Goal: Information Seeking & Learning: Learn about a topic

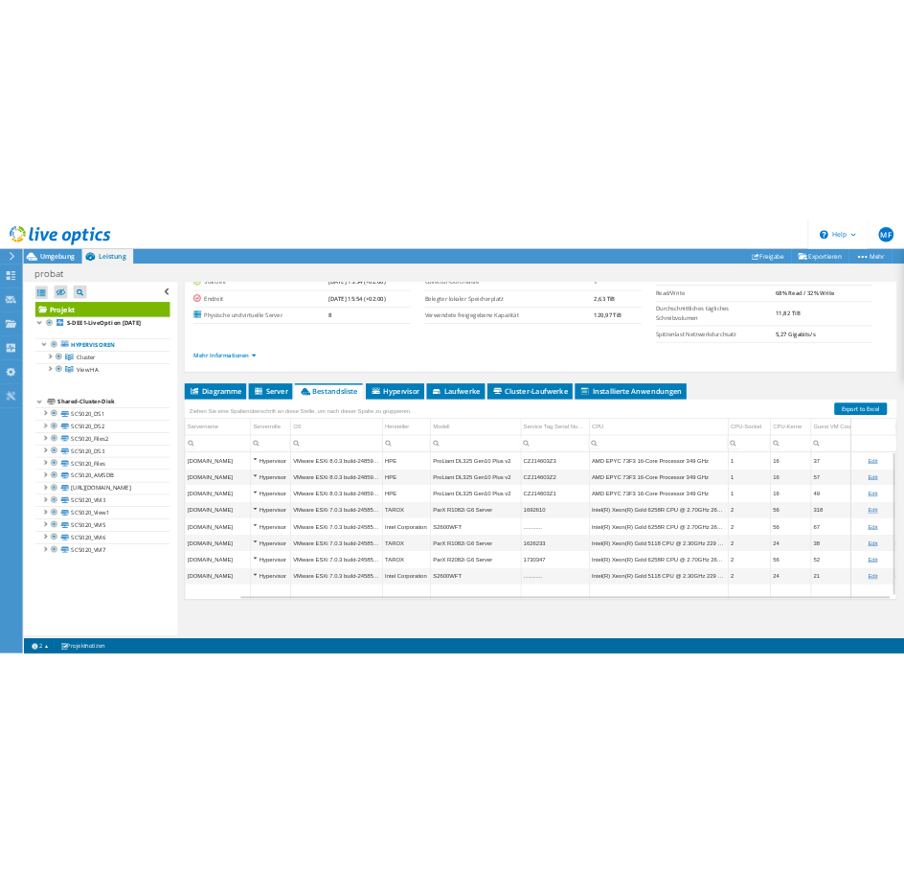
scroll to position [0, 122]
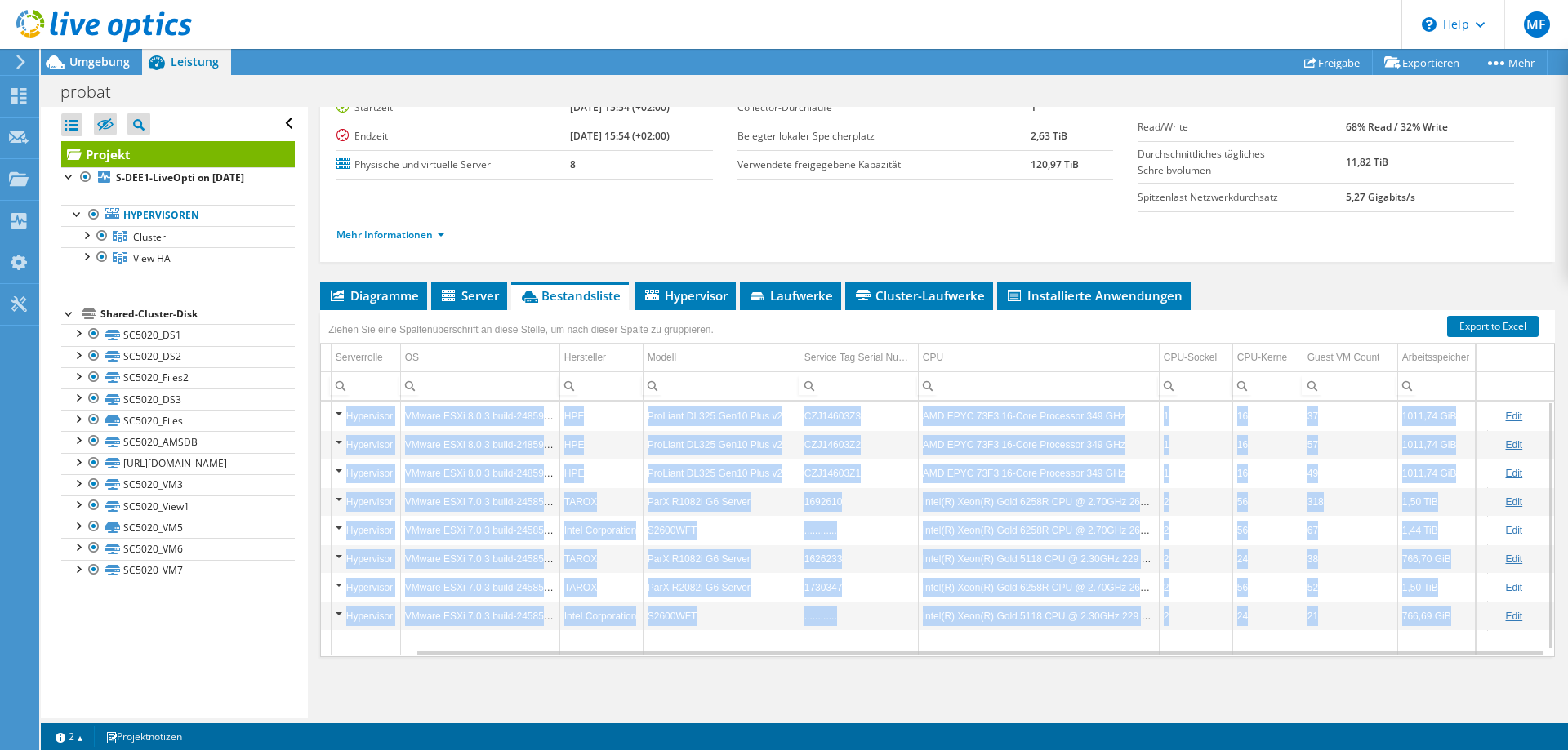
click at [1388, 674] on div "Diagramme Server Bestandsliste Hypervisor Laufwerke Cluster-Laufwerke 0" at bounding box center [938, 486] width 1235 height 408
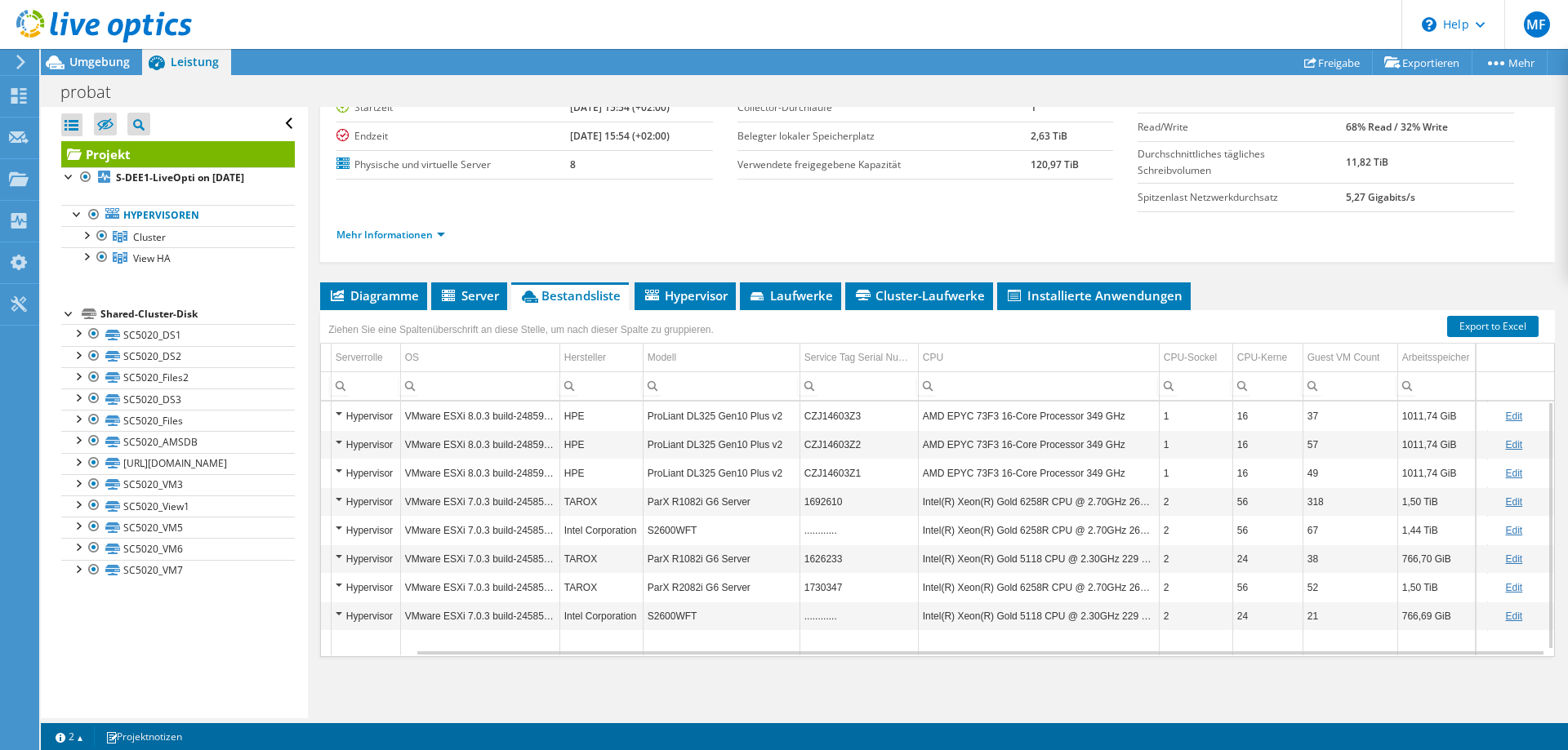
click at [1388, 674] on div "Diagramme Server Bestandsliste Hypervisor Laufwerke Cluster-Laufwerke 0" at bounding box center [938, 486] width 1235 height 408
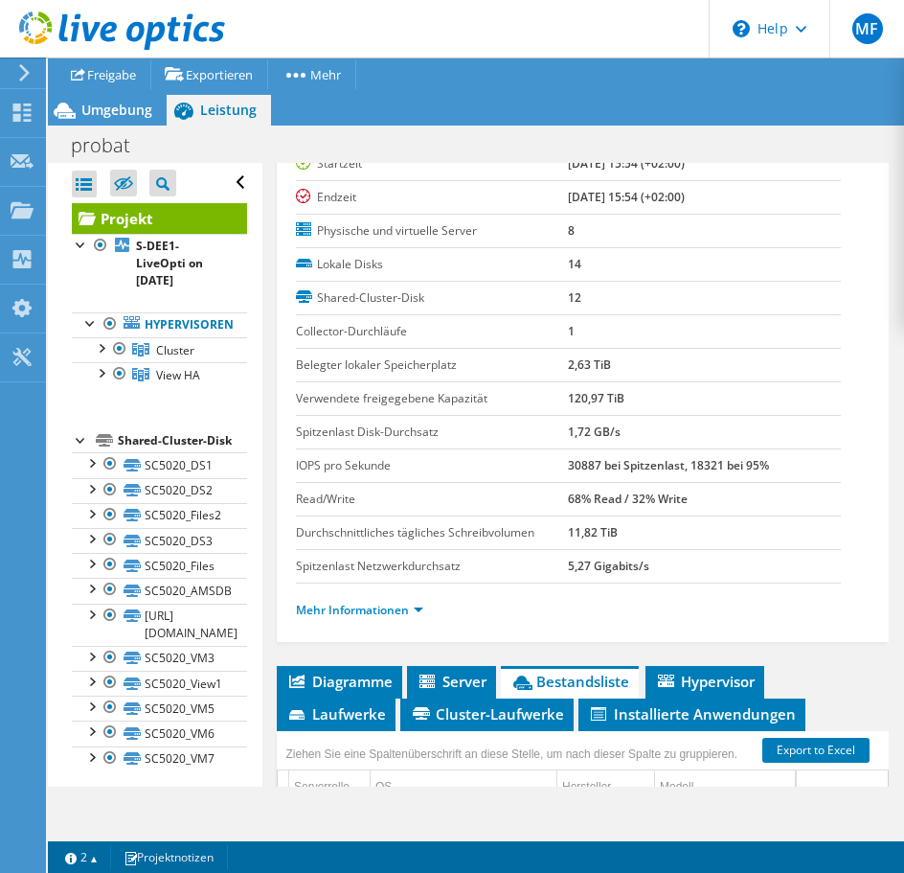
click at [774, 452] on td "30887 bei Spitzenlast, 18321 bei 95%" at bounding box center [704, 465] width 273 height 34
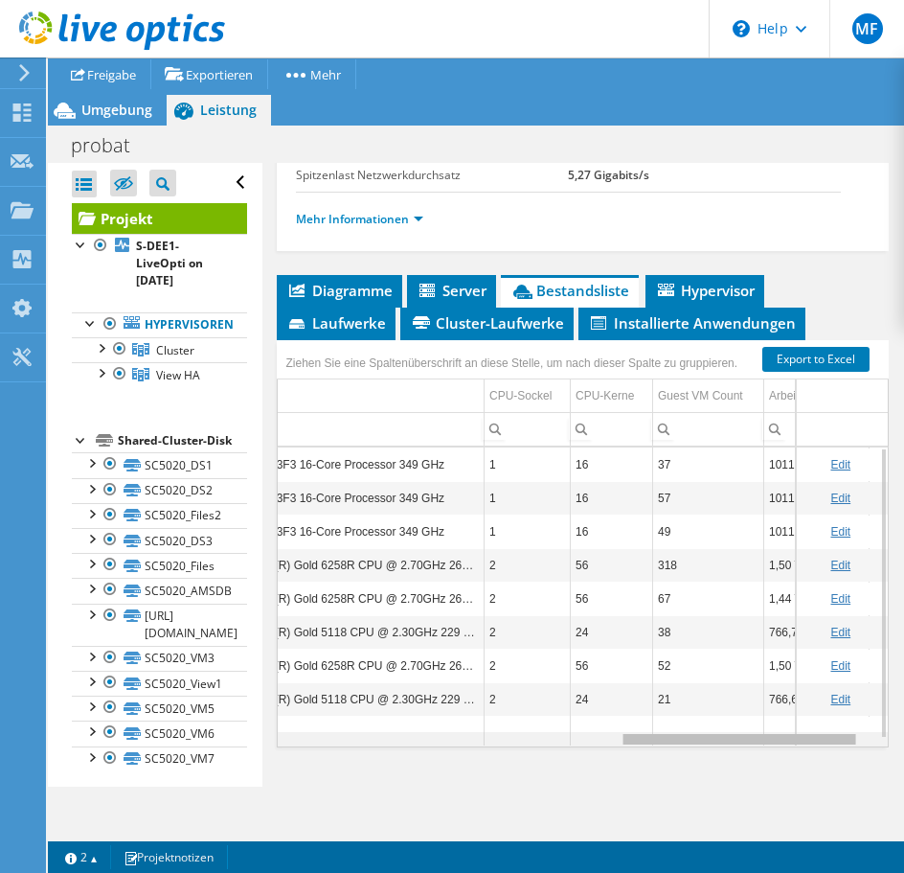
scroll to position [0, 0]
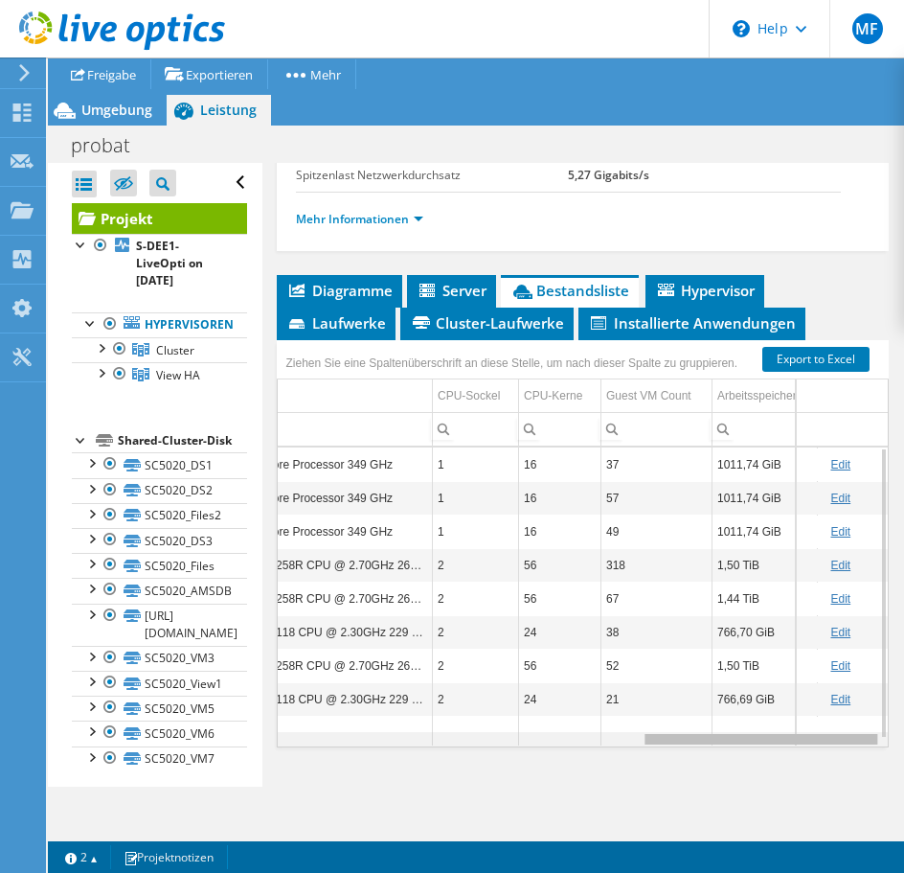
drag, startPoint x: 489, startPoint y: 743, endPoint x: 867, endPoint y: 728, distance: 378.7
click at [867, 728] on body "MF Endbenutzer [PERSON_NAME] [EMAIL_ADDRESS][DOMAIN_NAME] SVA GmbH My Profile L…" at bounding box center [452, 436] width 904 height 873
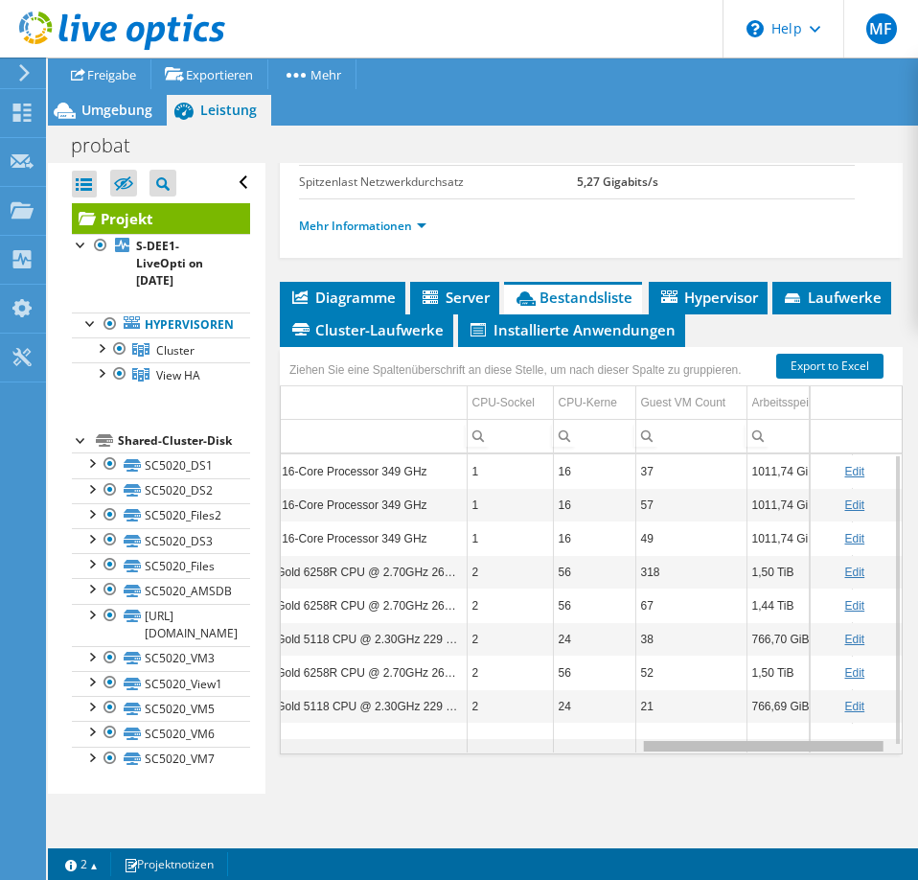
drag, startPoint x: 770, startPoint y: 743, endPoint x: 746, endPoint y: 765, distance: 31.9
click at [746, 765] on body "MF Endbenutzer [PERSON_NAME] [EMAIL_ADDRESS][DOMAIN_NAME] SVA GmbH My Profile L…" at bounding box center [459, 440] width 918 height 880
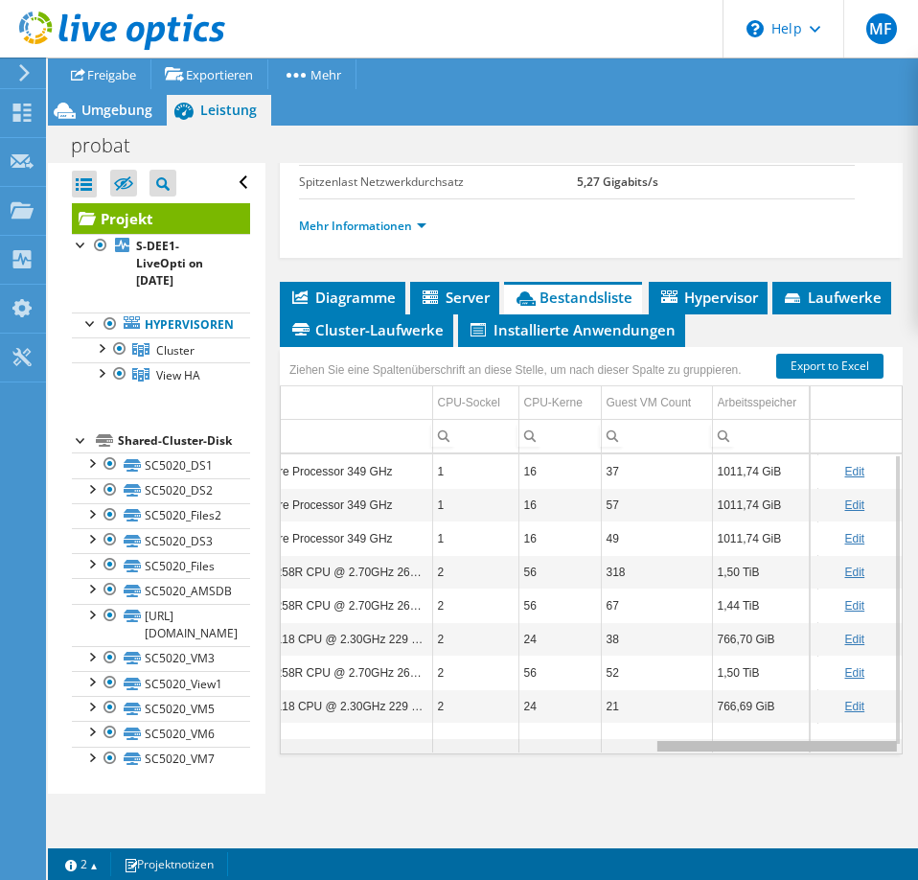
drag, startPoint x: 739, startPoint y: 747, endPoint x: 761, endPoint y: 743, distance: 22.6
click at [761, 743] on body "MF Endbenutzer [PERSON_NAME] [EMAIL_ADDRESS][DOMAIN_NAME] SVA GmbH My Profile L…" at bounding box center [459, 440] width 918 height 880
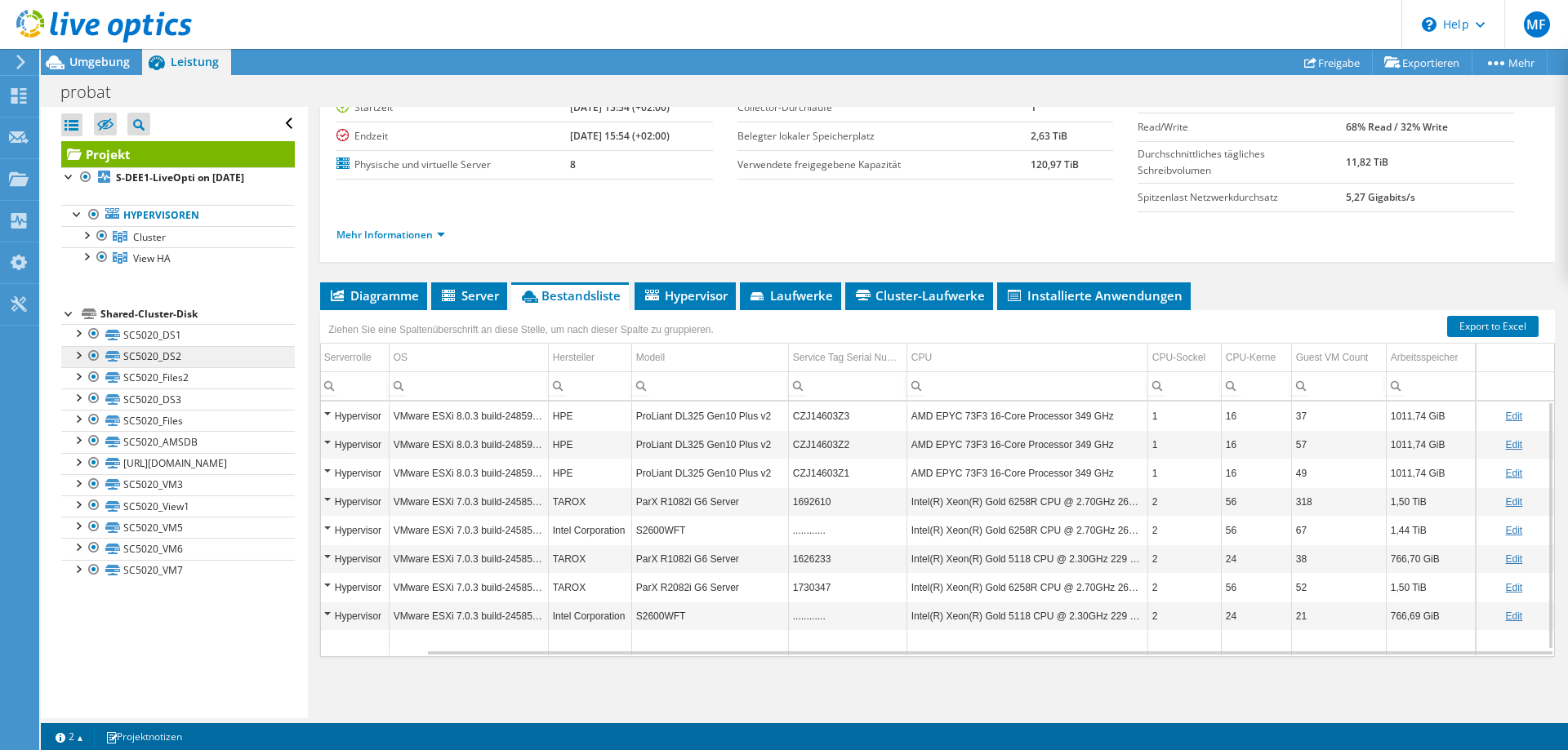
scroll to position [0, 115]
click at [167, 237] on link "Cluster" at bounding box center [178, 236] width 234 height 21
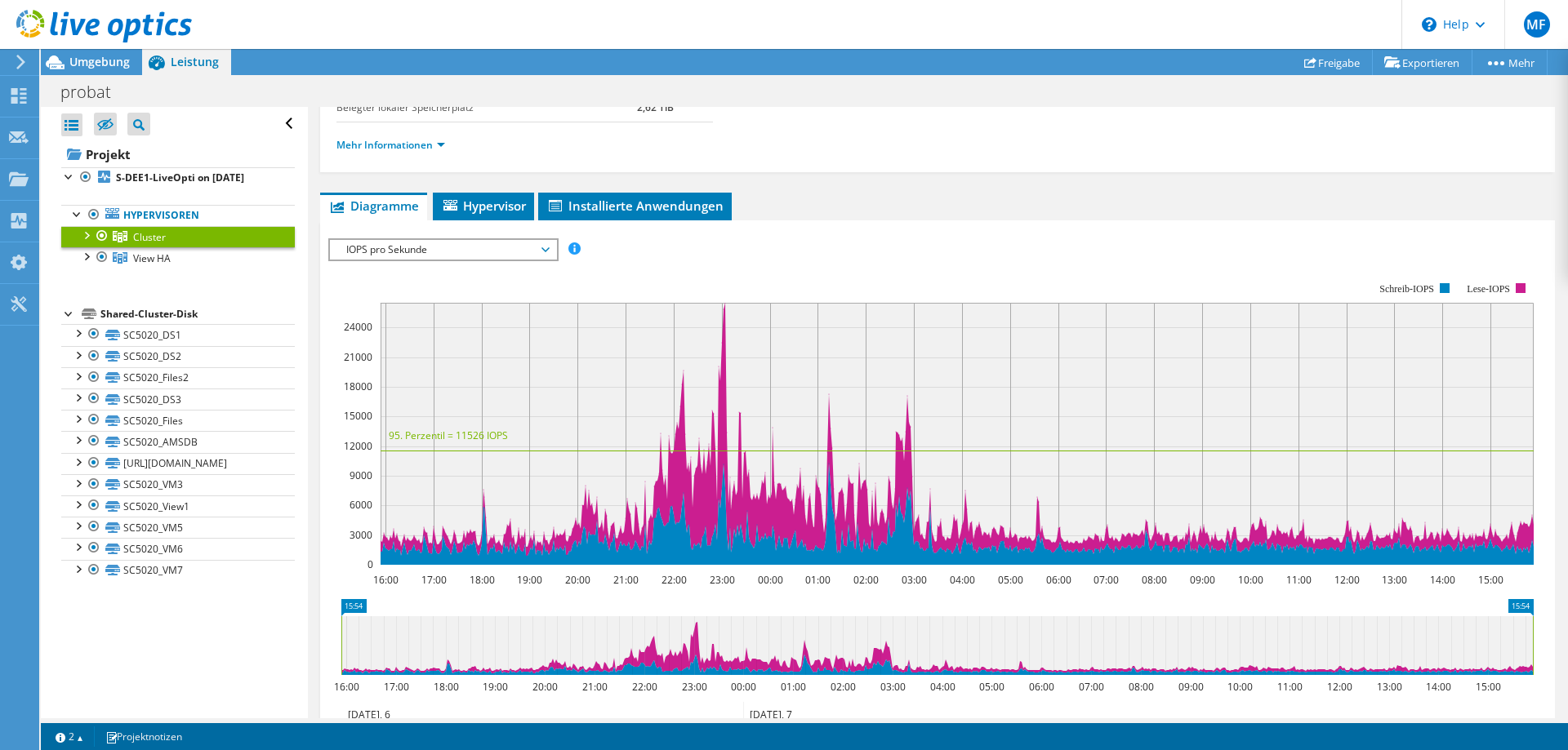
click at [88, 231] on div at bounding box center [85, 234] width 16 height 16
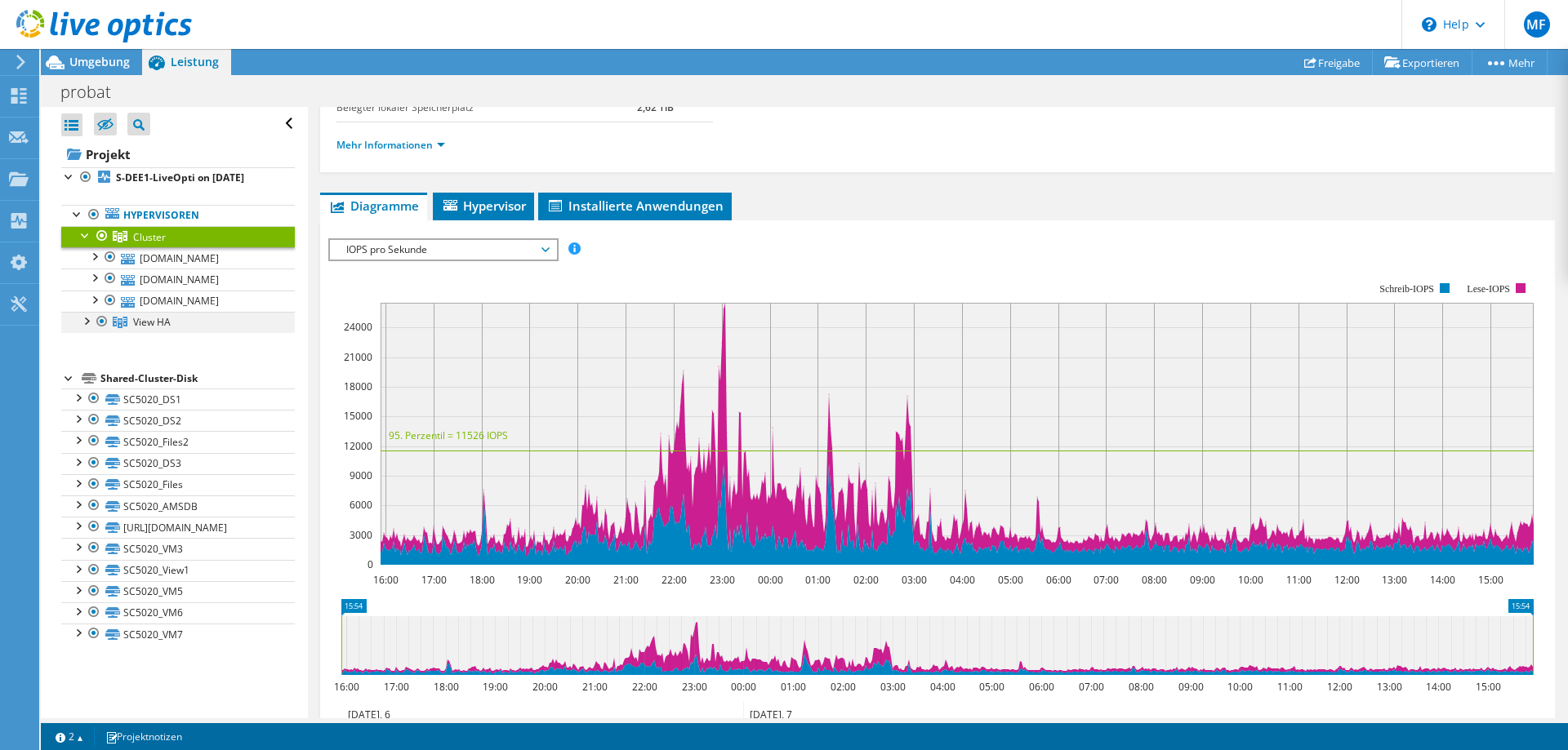
click at [86, 316] on div at bounding box center [85, 320] width 16 height 16
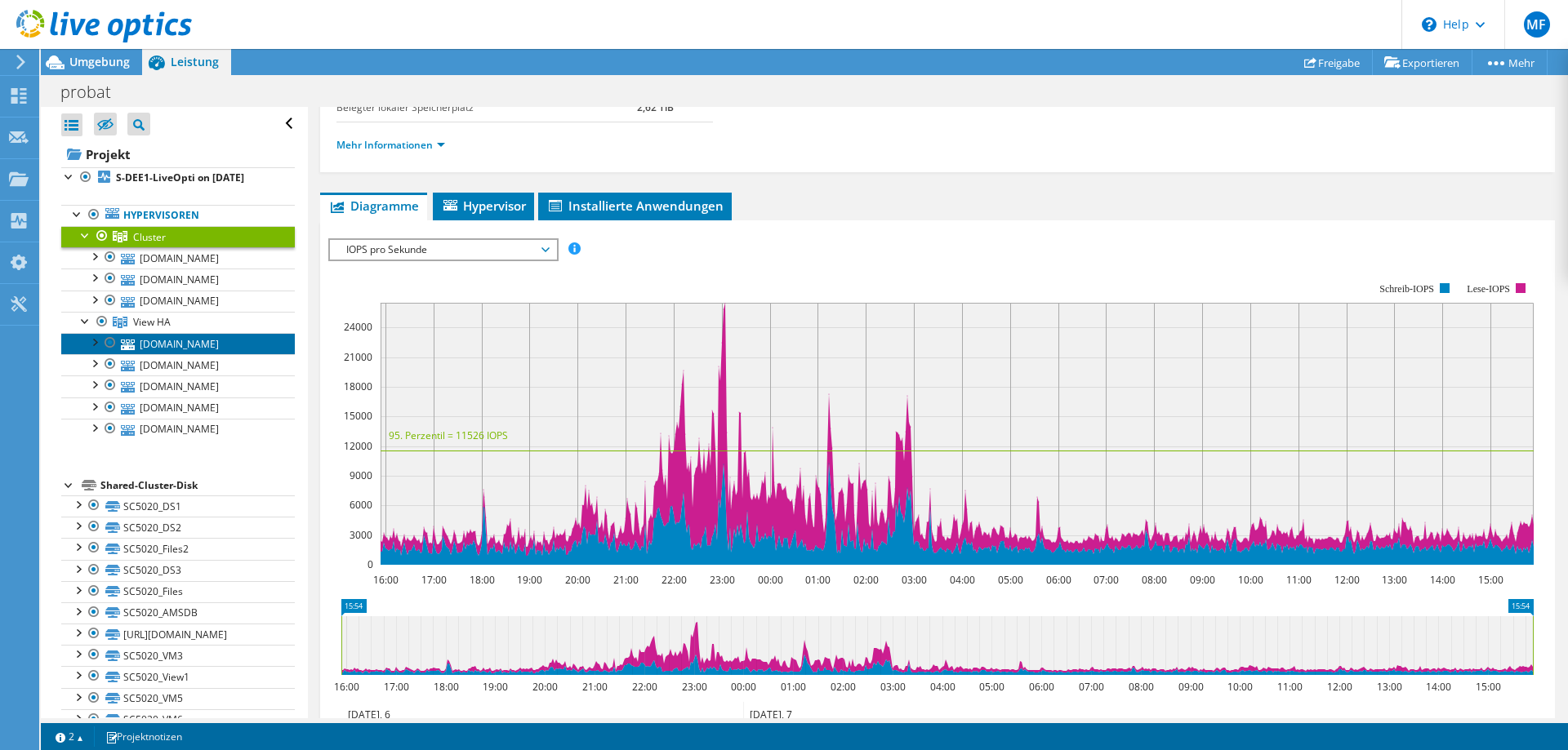
click at [211, 347] on link "[DOMAIN_NAME]" at bounding box center [178, 343] width 234 height 21
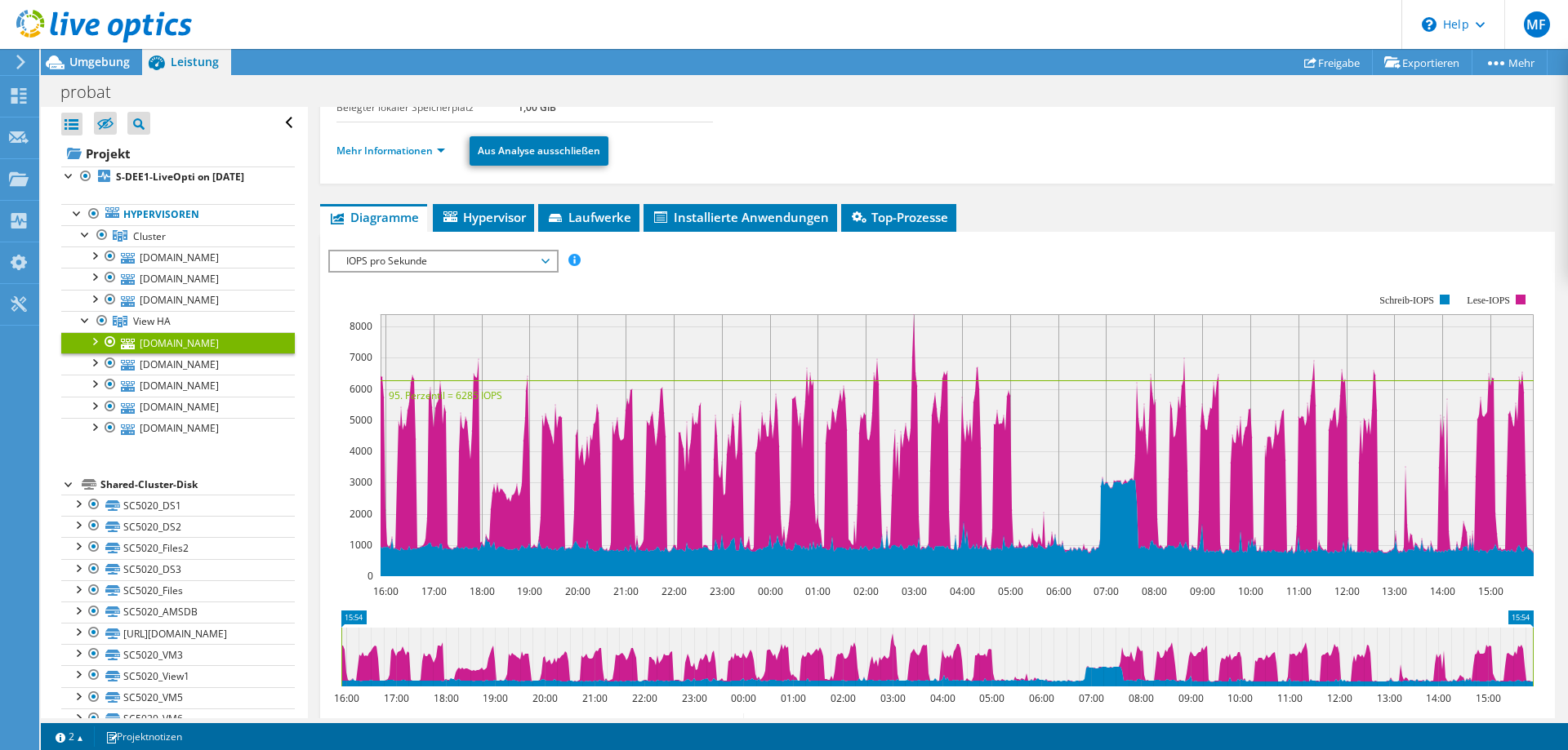
scroll to position [0, 0]
click at [195, 241] on link "Cluster" at bounding box center [178, 236] width 234 height 21
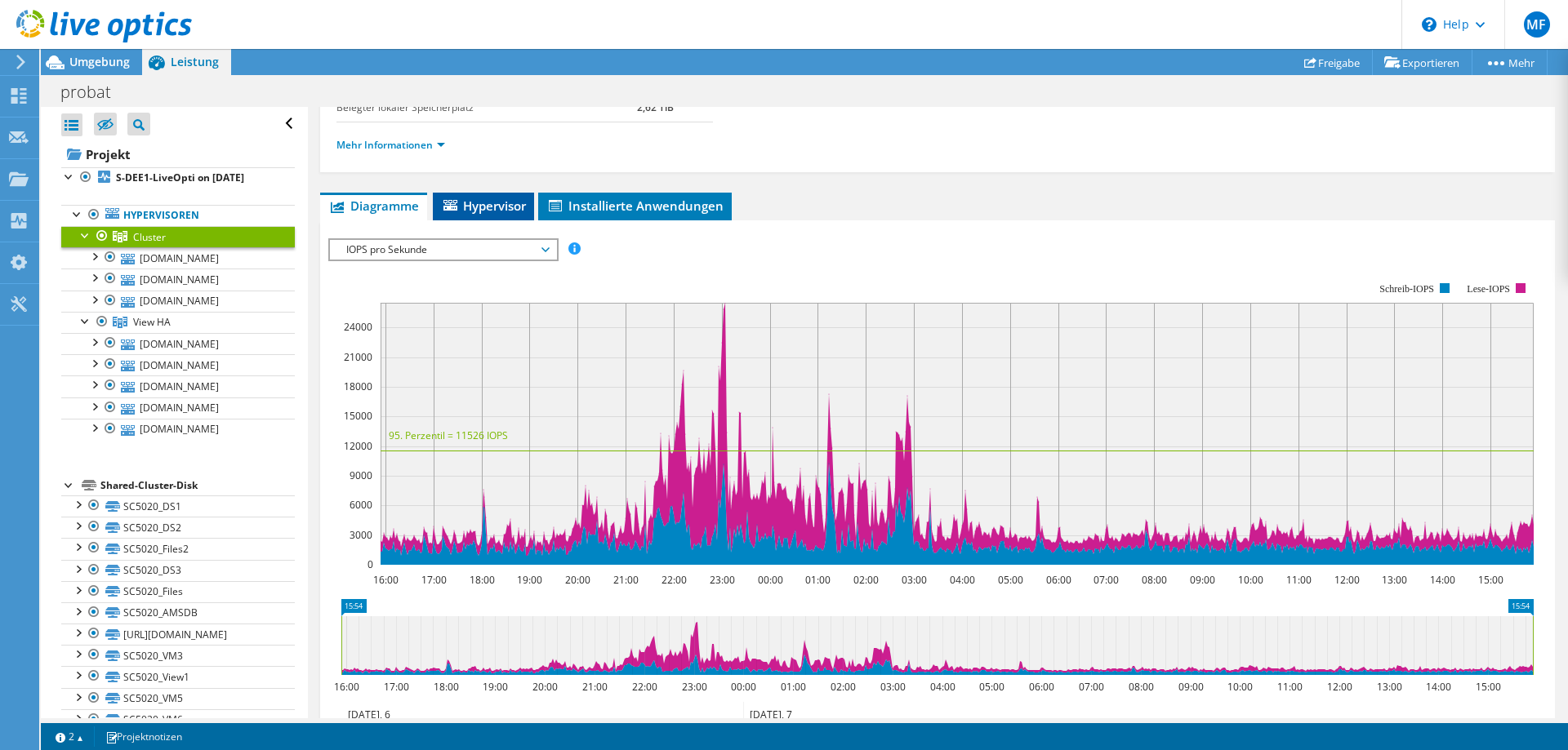
click at [489, 211] on span "Hypervisor" at bounding box center [483, 205] width 85 height 16
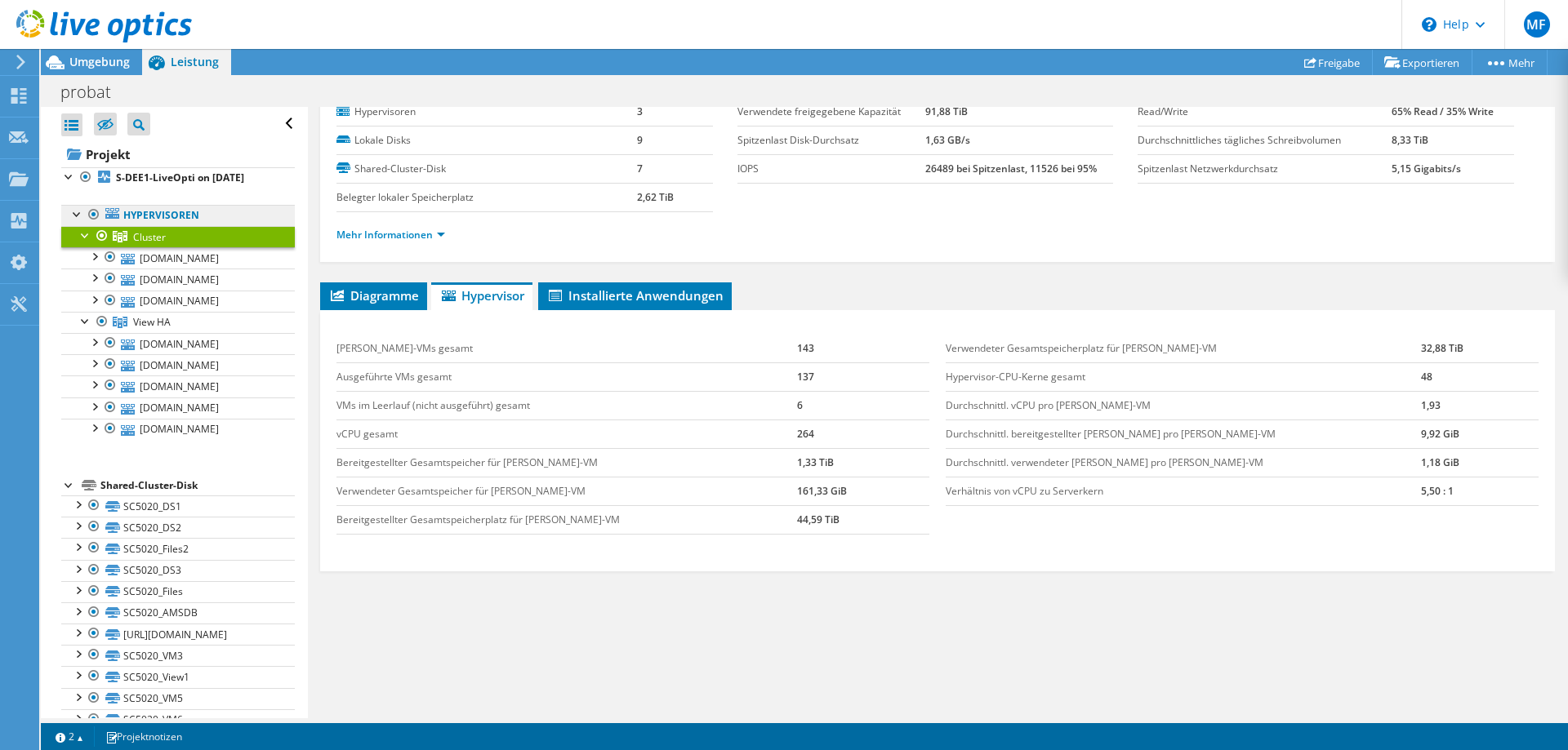
click at [179, 217] on link "Hypervisoren" at bounding box center [178, 215] width 234 height 21
click at [161, 185] on link "S-DEE1-LiveOpti on [DATE]" at bounding box center [178, 177] width 234 height 21
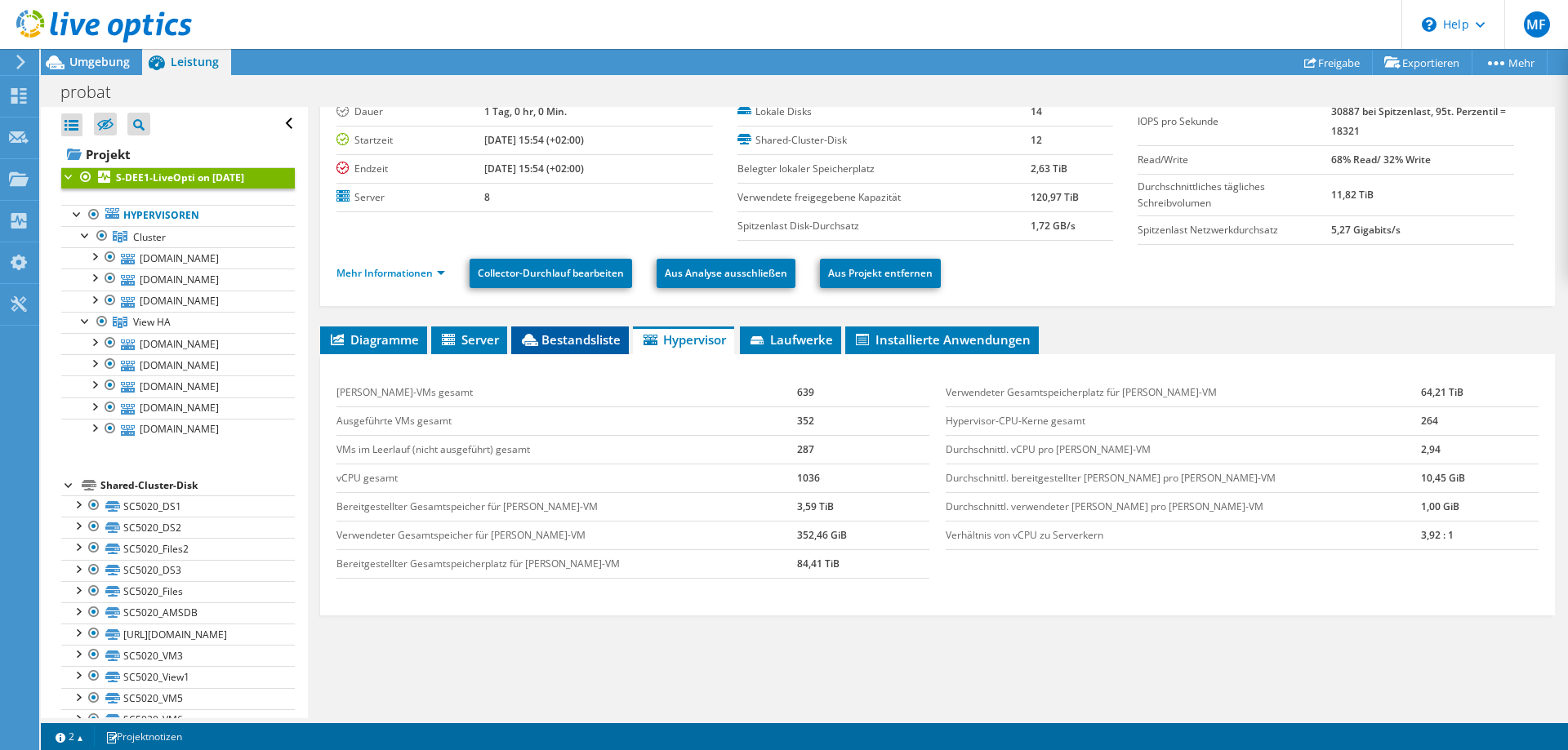
click at [574, 340] on span "Bestandsliste" at bounding box center [570, 339] width 101 height 16
